Goal: Transaction & Acquisition: Purchase product/service

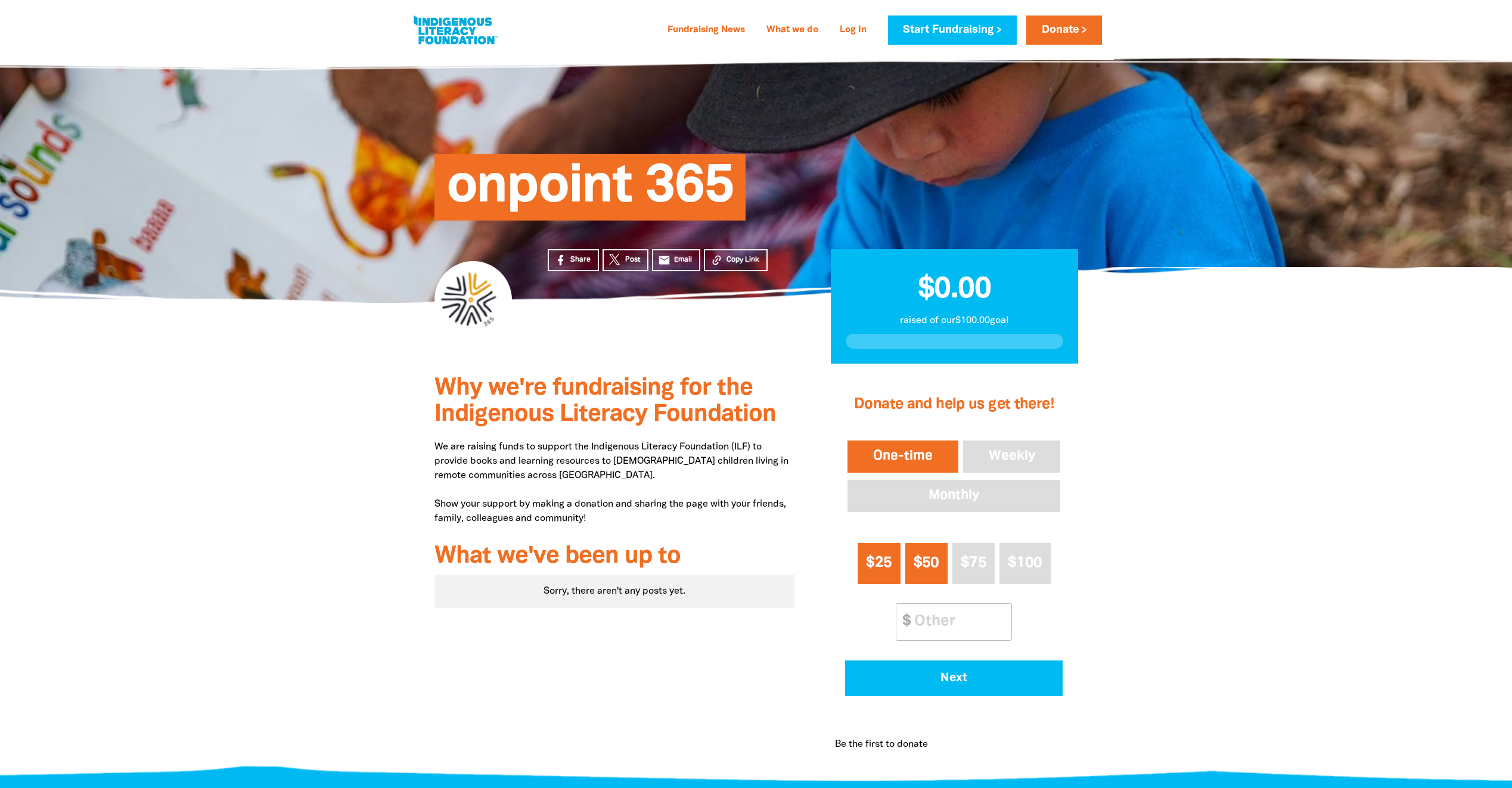
click at [889, 560] on span "$25" at bounding box center [879, 563] width 26 height 14
click at [964, 613] on input "Other Amount" at bounding box center [958, 621] width 105 height 36
type input "5"
type input "15"
click at [960, 619] on input "15" at bounding box center [958, 621] width 105 height 36
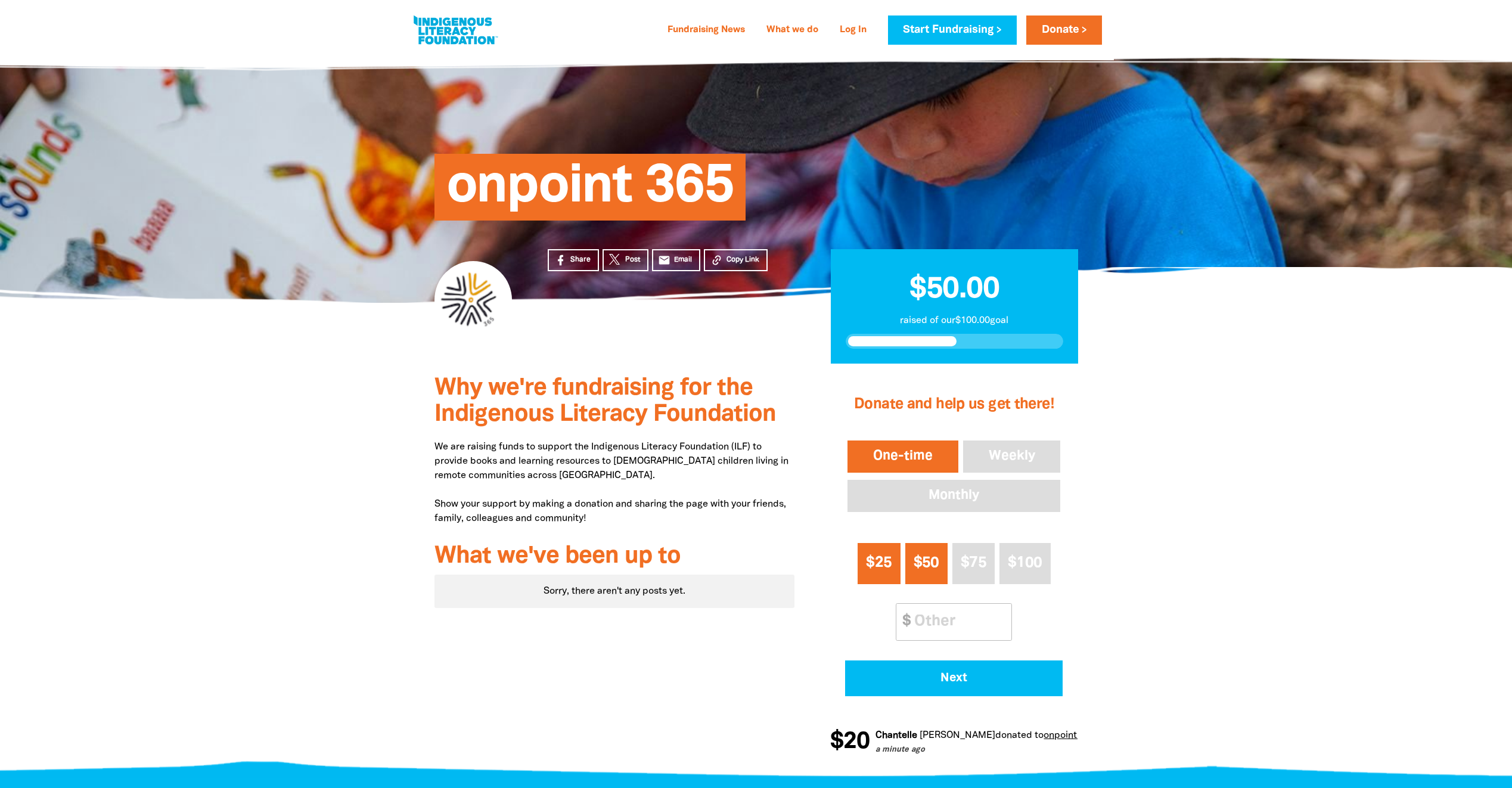
click at [895, 574] on button "$25" at bounding box center [879, 564] width 43 height 41
click at [596, 591] on div "Sorry, there aren't any posts yet." at bounding box center [615, 592] width 361 height 33
